Goal: Task Accomplishment & Management: Use online tool/utility

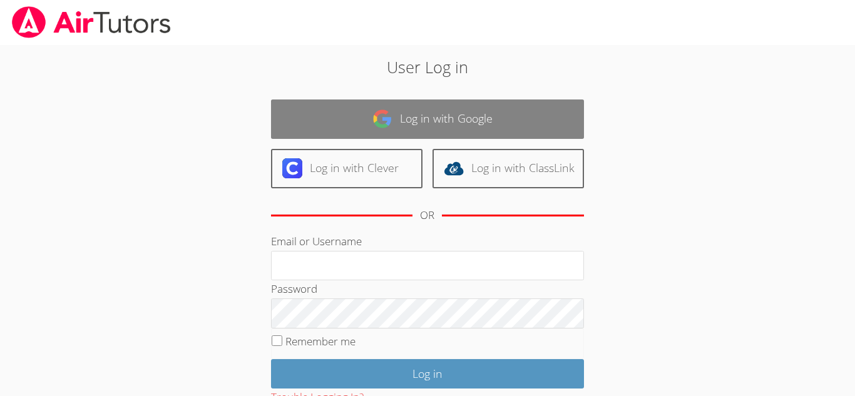
click at [432, 101] on link "Log in with Google" at bounding box center [427, 118] width 313 height 39
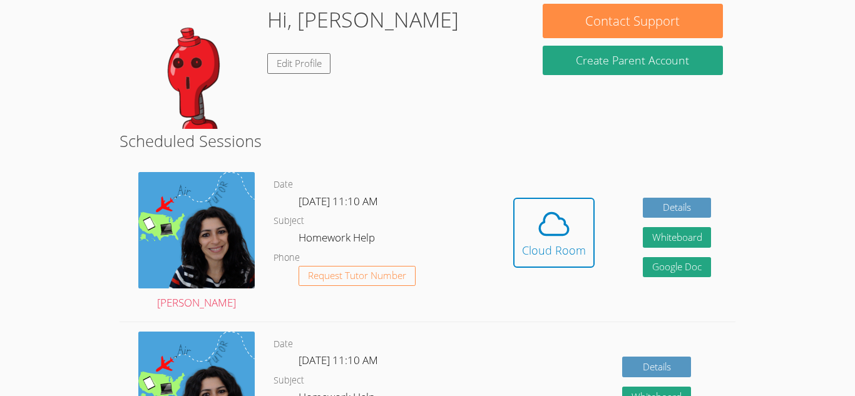
scroll to position [121, 0]
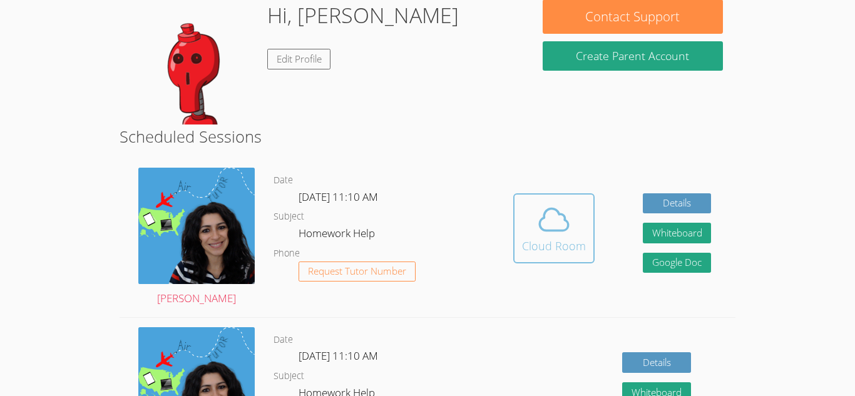
click at [593, 248] on button "Cloud Room" at bounding box center [553, 228] width 81 height 70
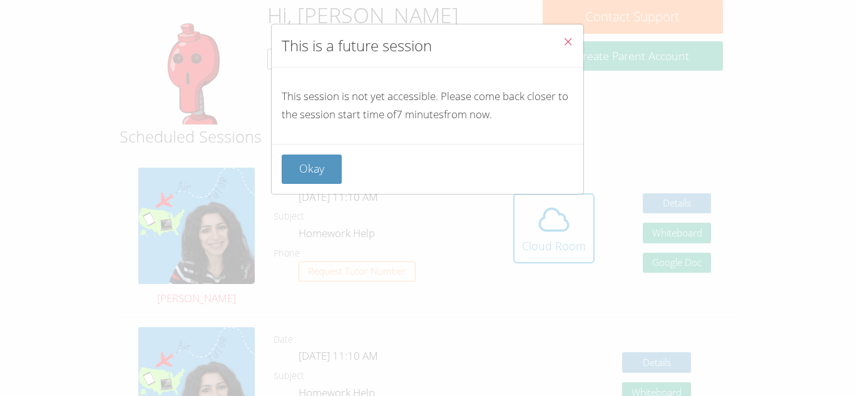
click at [571, 36] on icon "Close" at bounding box center [568, 41] width 11 height 11
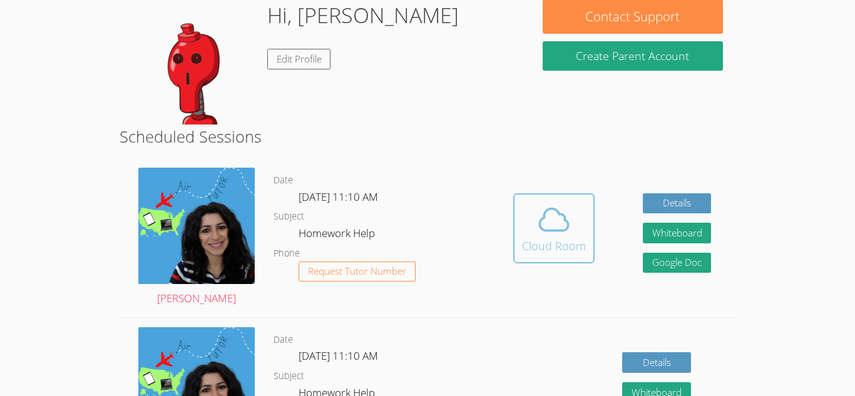
click at [516, 228] on button "Cloud Room" at bounding box center [553, 228] width 81 height 70
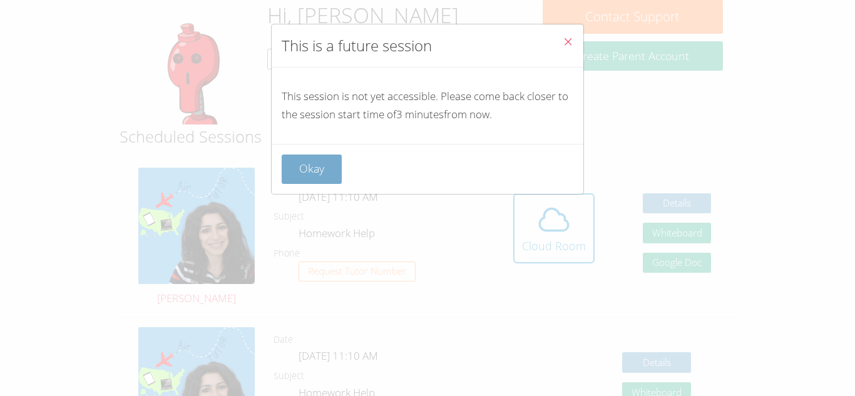
click at [299, 175] on button "Okay" at bounding box center [312, 169] width 60 height 29
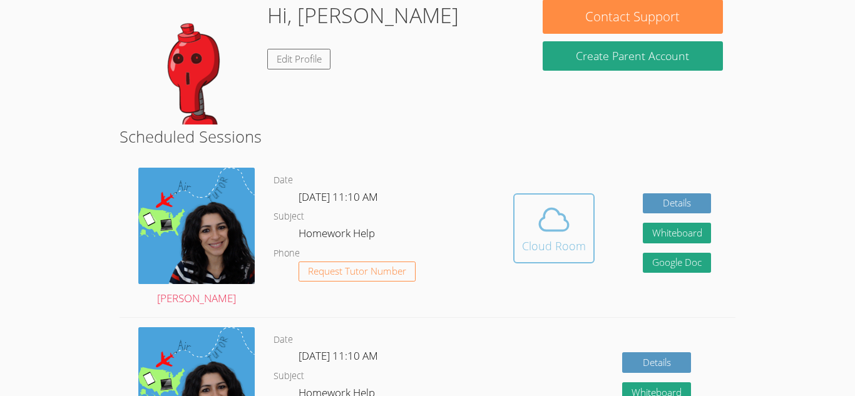
click at [524, 240] on div "Cloud Room" at bounding box center [554, 246] width 64 height 18
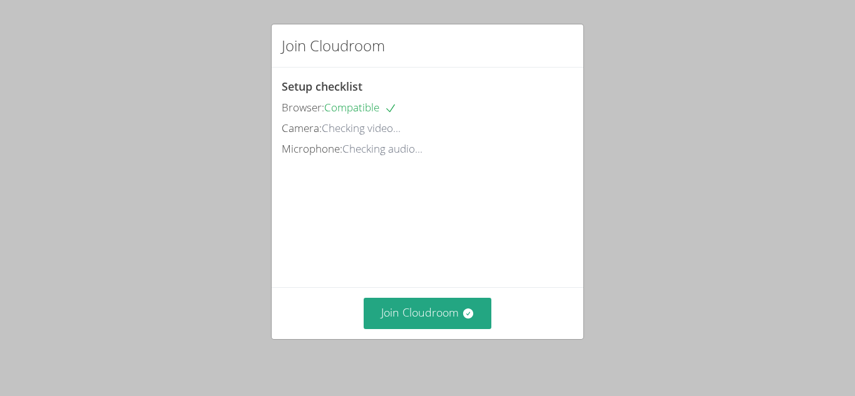
click at [566, 171] on div "Setup checklist Browser: Compatible Camera: Checking video... Microphone: Check…" at bounding box center [428, 178] width 312 height 220
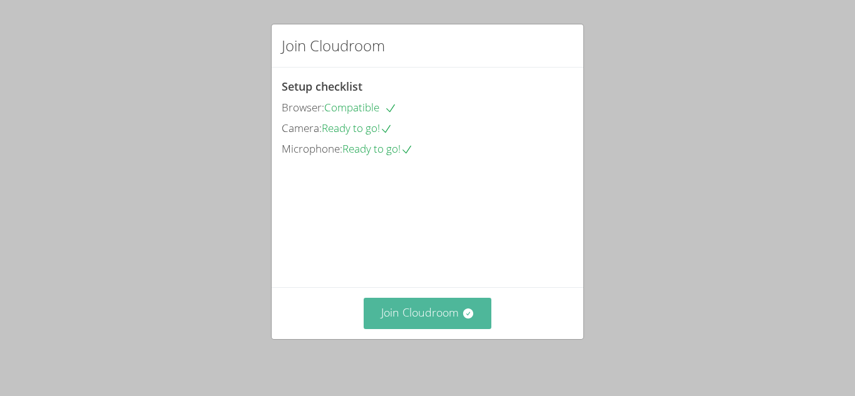
click at [442, 318] on button "Join Cloudroom" at bounding box center [428, 313] width 128 height 31
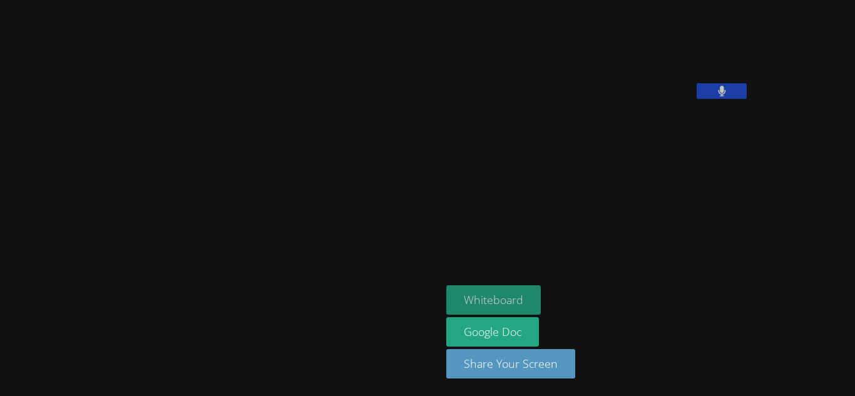
click at [454, 306] on button "Whiteboard" at bounding box center [493, 299] width 94 height 29
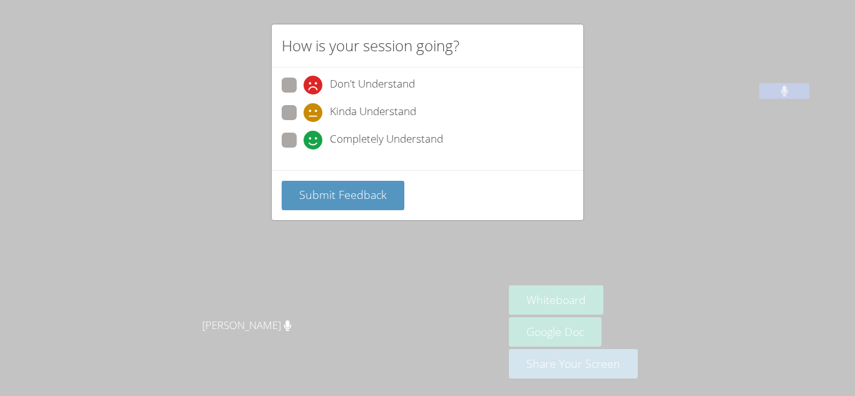
click at [327, 140] on div "Completely Understand" at bounding box center [374, 140] width 140 height 19
click at [314, 140] on input "Completely Understand" at bounding box center [309, 138] width 11 height 11
radio input "true"
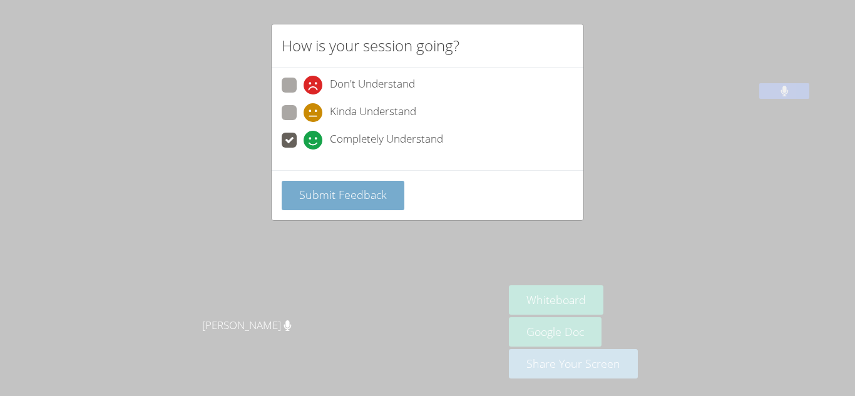
click at [345, 187] on span "Submit Feedback" at bounding box center [343, 194] width 88 height 15
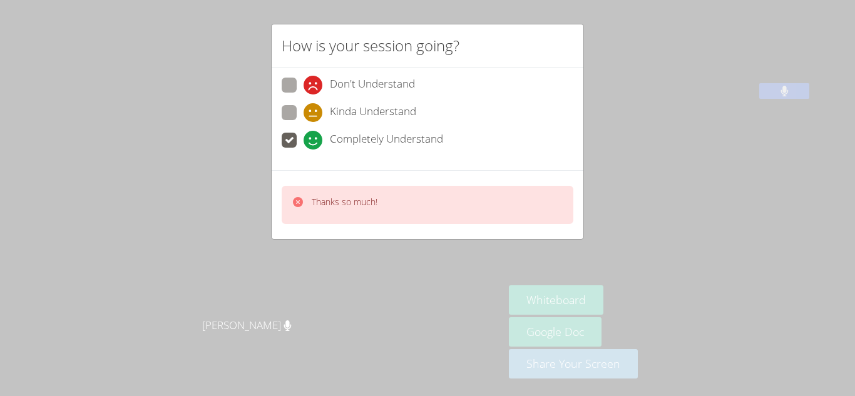
click at [529, 235] on div "Thanks so much!" at bounding box center [428, 204] width 312 height 69
